Goal: Book appointment/travel/reservation

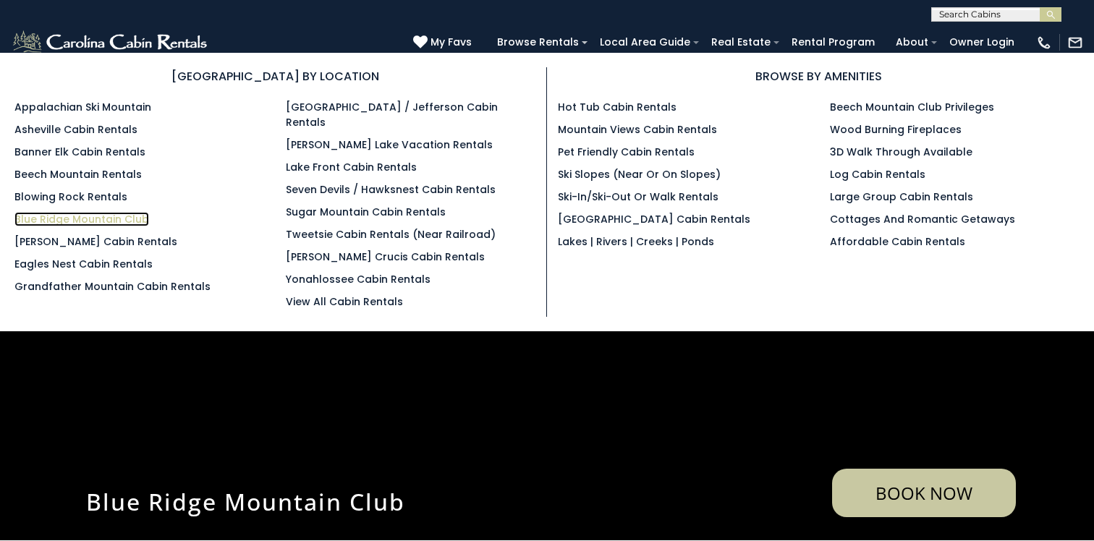
click at [98, 217] on link "Blue Ridge Mountain Club" at bounding box center [81, 219] width 135 height 14
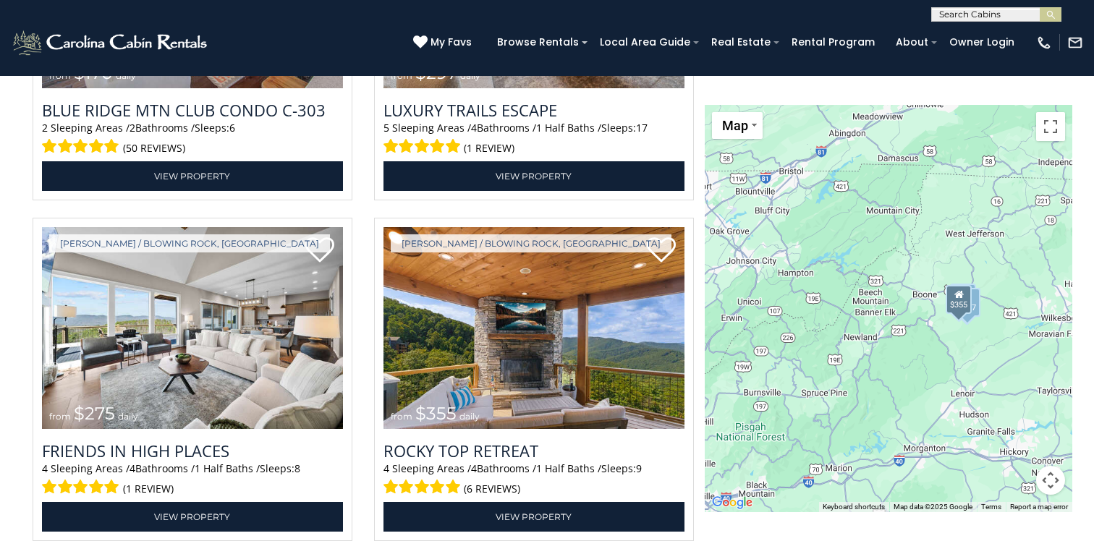
scroll to position [2530, 0]
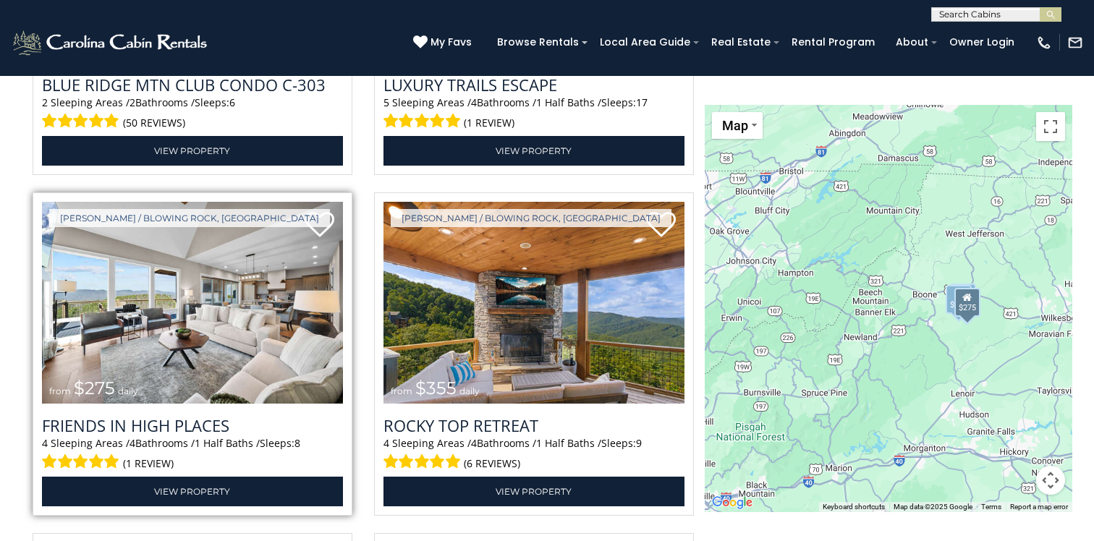
click at [103, 352] on img at bounding box center [192, 303] width 301 height 202
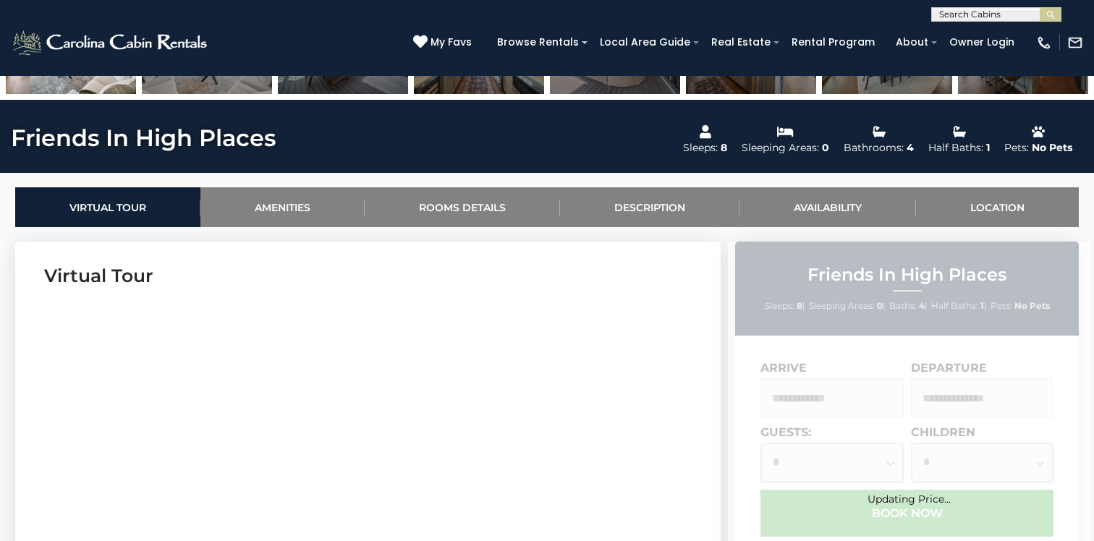
scroll to position [577, 0]
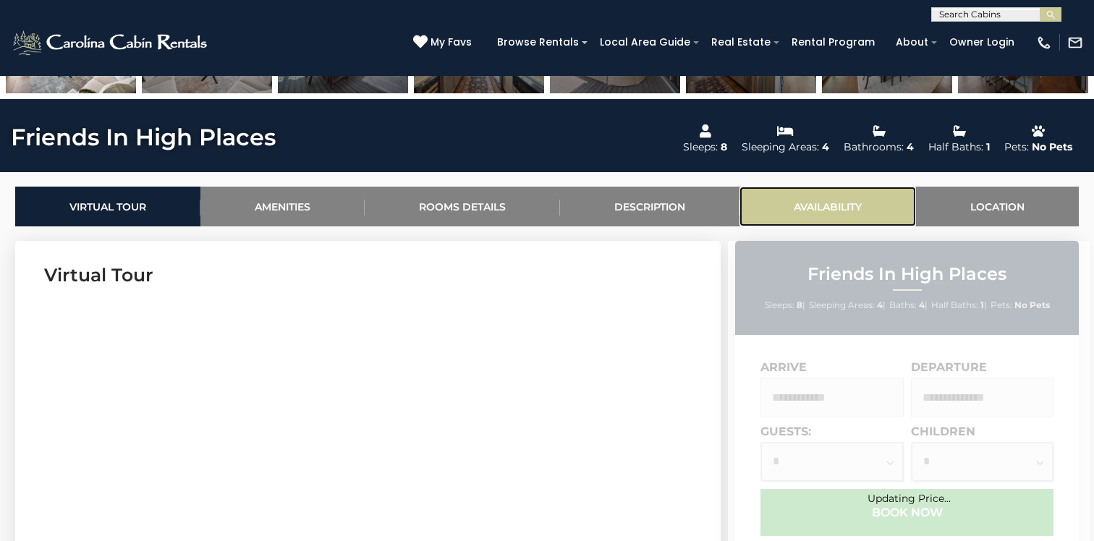
click at [831, 205] on link "Availability" at bounding box center [827, 207] width 177 height 40
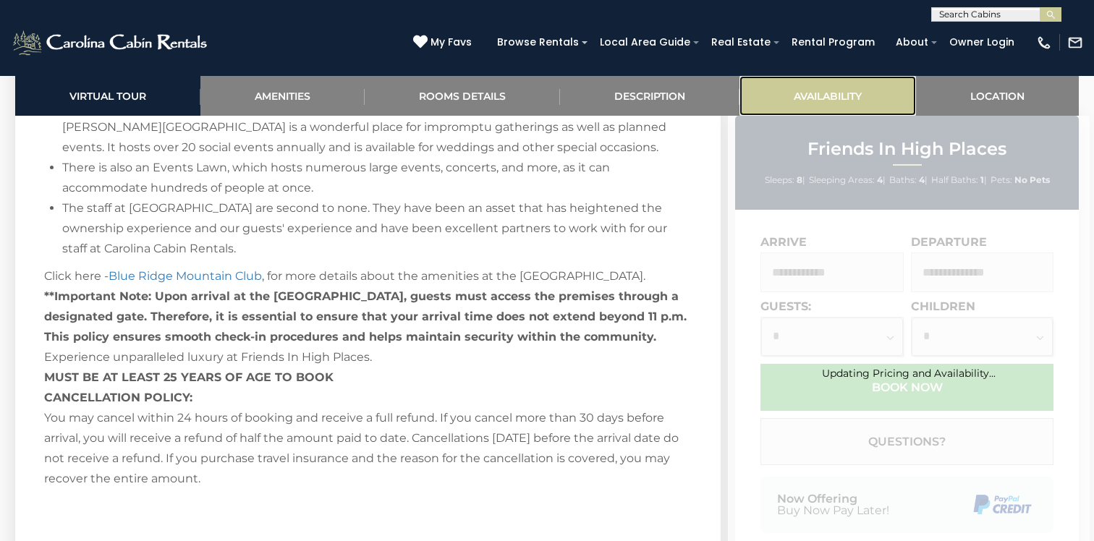
scroll to position [3199, 0]
